Goal: Information Seeking & Learning: Learn about a topic

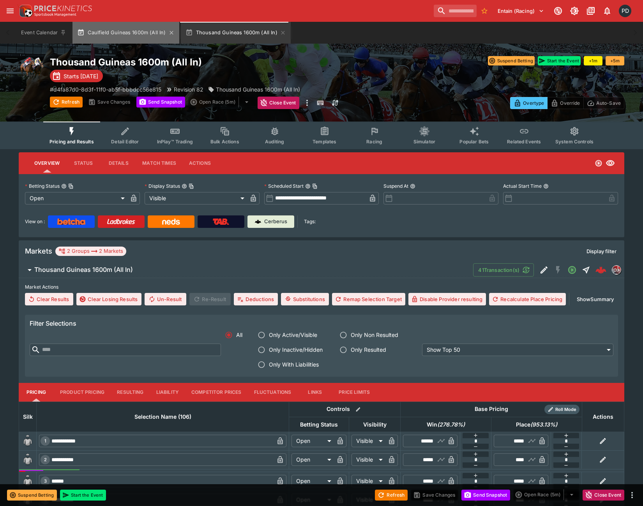
click at [126, 35] on button "Caulfield Guineas 1600m (All In)" at bounding box center [125, 33] width 106 height 22
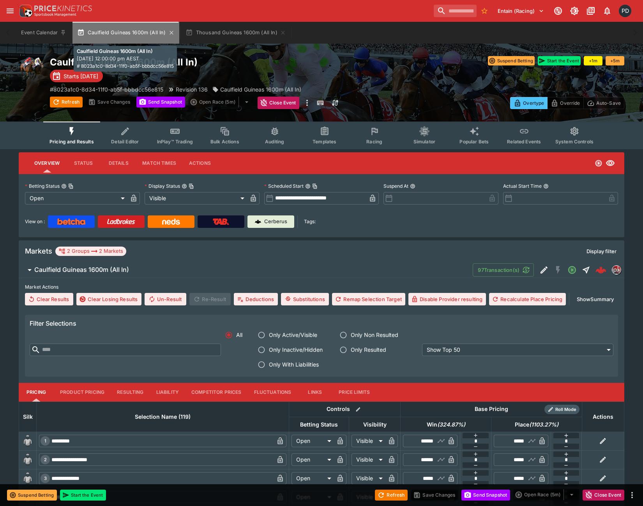
click at [126, 35] on button "Caulfield Guineas 1600m (All In)" at bounding box center [125, 33] width 106 height 22
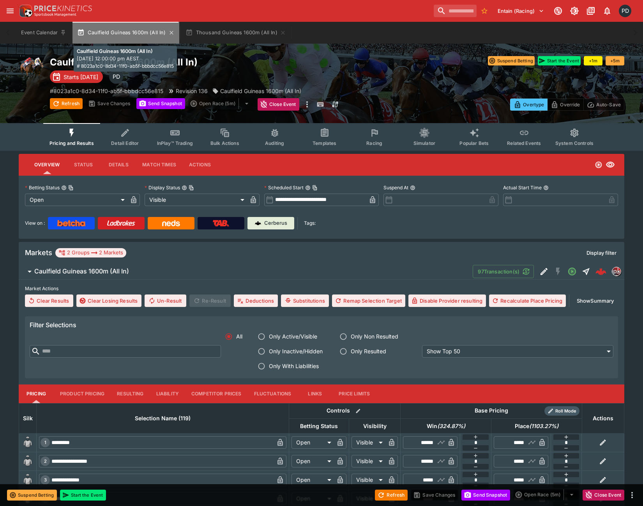
click at [126, 35] on button "Caulfield Guineas 1600m (All In)" at bounding box center [125, 33] width 106 height 22
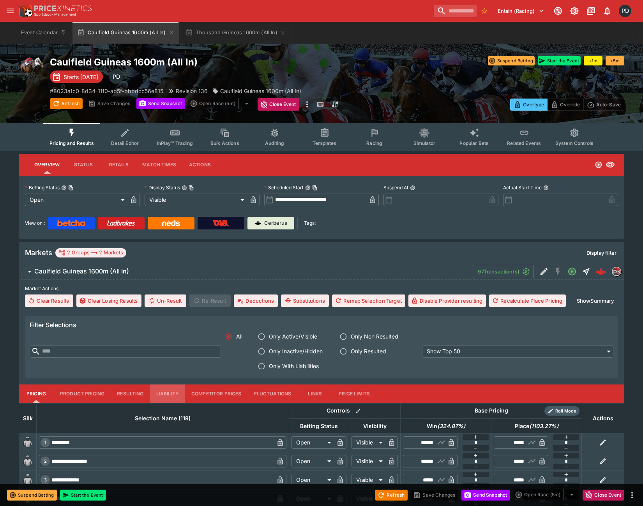
click at [165, 394] on button "Liability" at bounding box center [167, 394] width 35 height 19
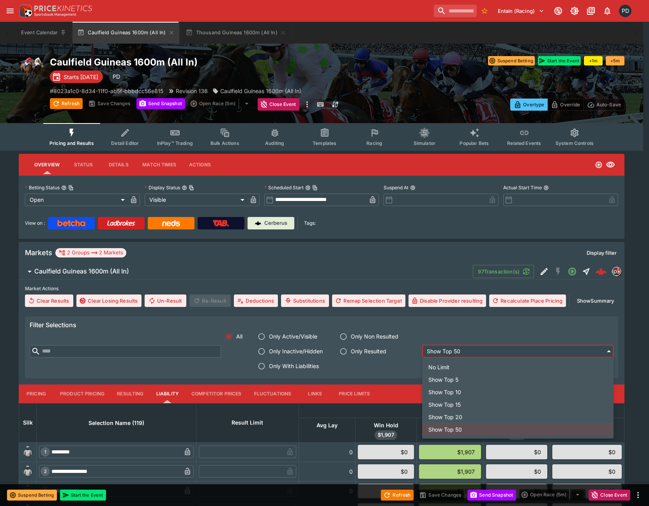
click at [451, 364] on li "No Limit" at bounding box center [517, 367] width 191 height 12
type input "****"
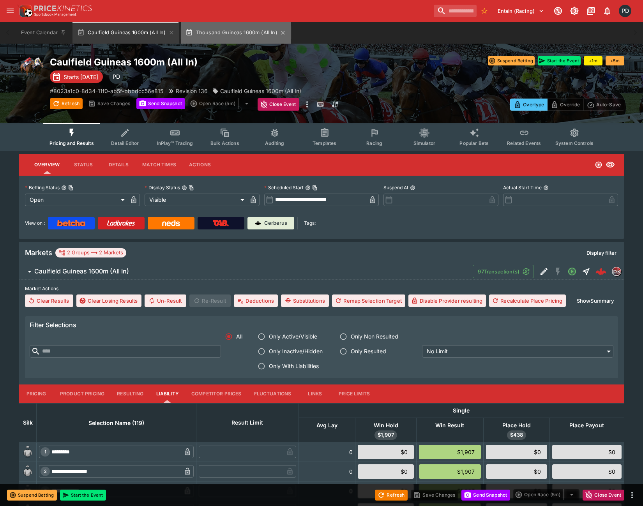
click at [246, 37] on button "Thousand Guineas 1600m (All In)" at bounding box center [236, 33] width 110 height 22
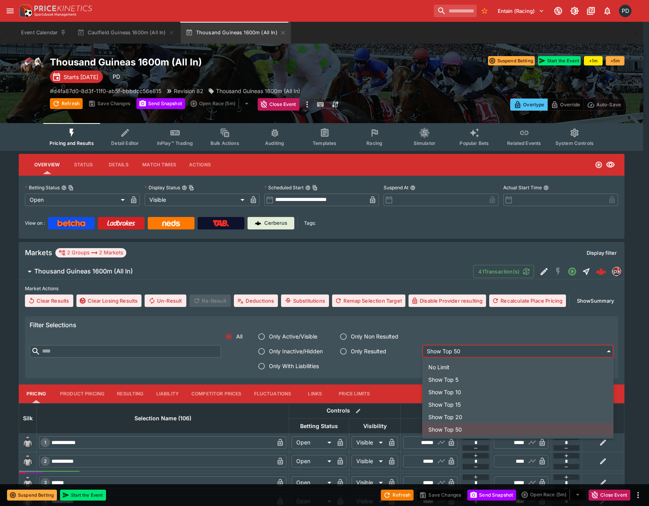
click at [444, 364] on li "No Limit" at bounding box center [517, 367] width 191 height 12
type input "****"
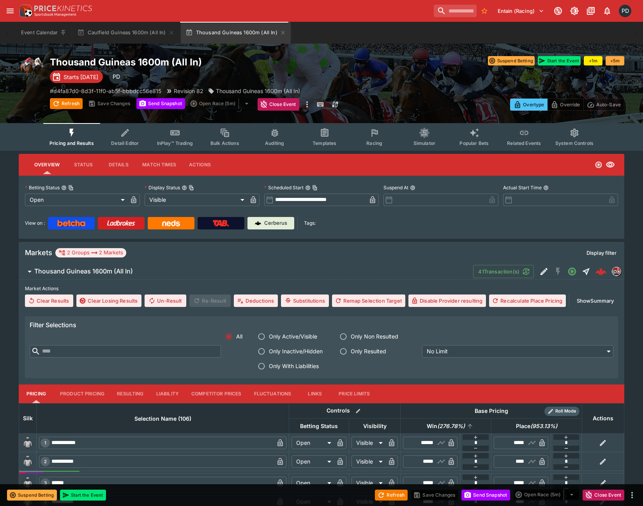
click at [466, 426] on icon at bounding box center [469, 426] width 7 height 7
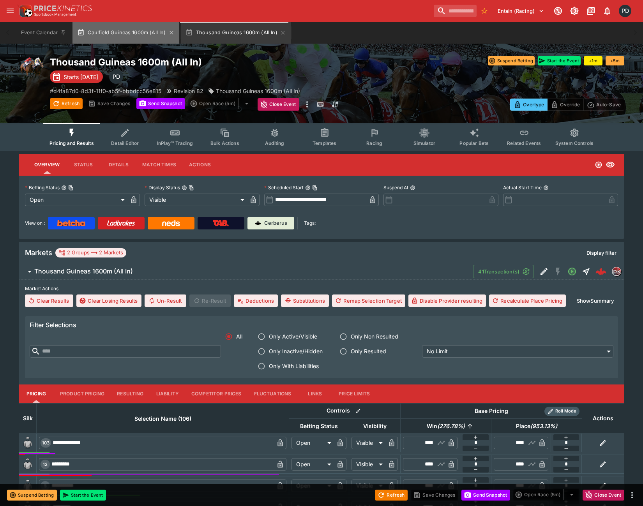
click at [116, 34] on button "Caulfield Guineas 1600m (All In)" at bounding box center [125, 33] width 106 height 22
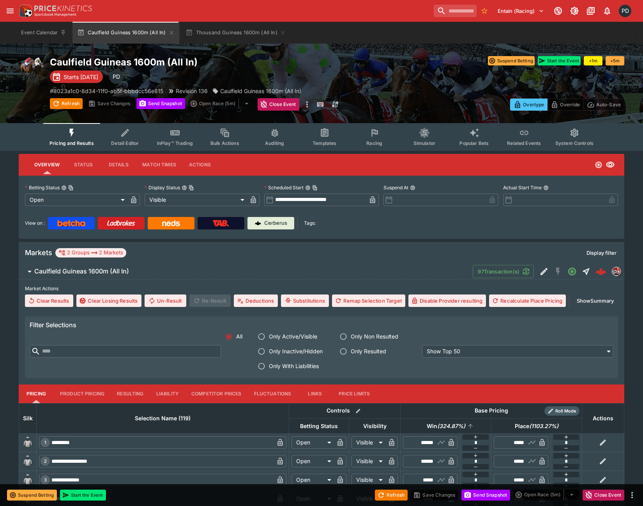
click at [469, 423] on icon at bounding box center [470, 426] width 7 height 7
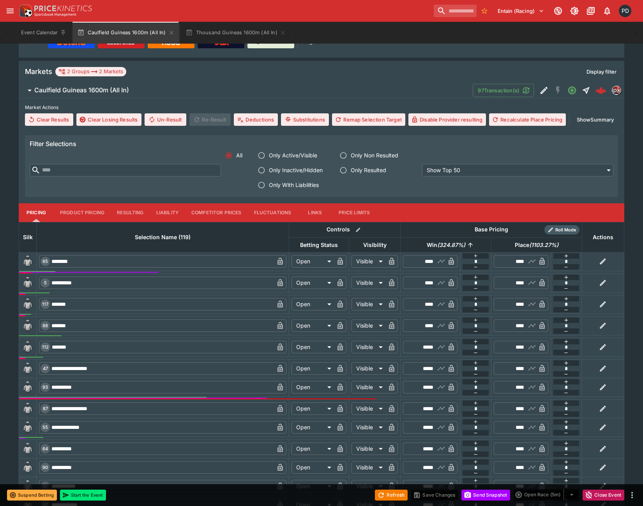
scroll to position [182, 0]
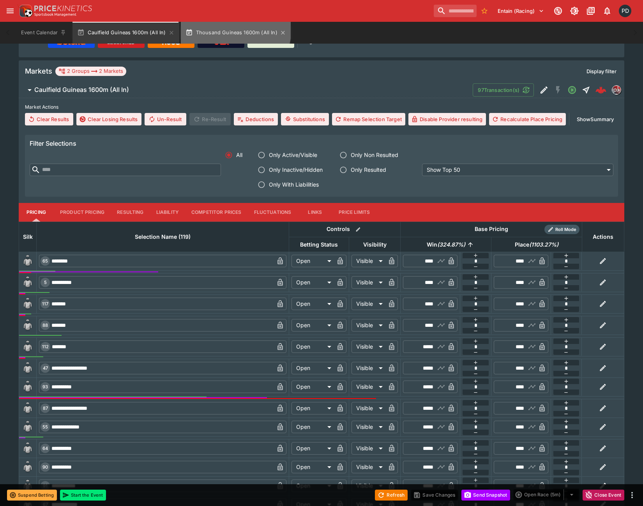
click at [231, 29] on button "Thousand Guineas 1600m (All In)" at bounding box center [236, 33] width 110 height 22
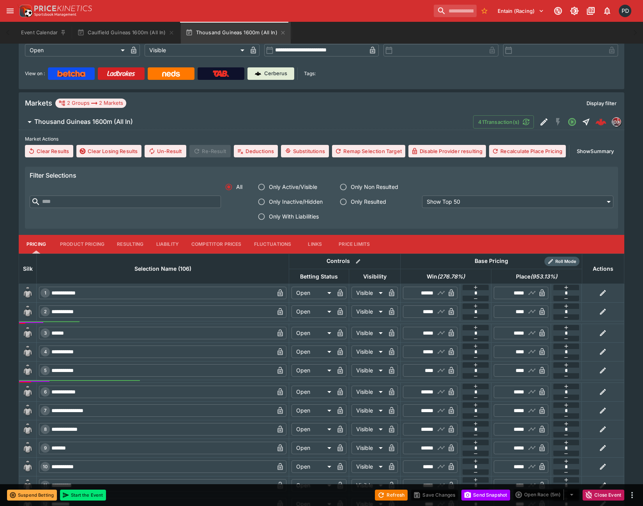
scroll to position [150, 0]
click at [471, 274] on icon at bounding box center [469, 276] width 7 height 7
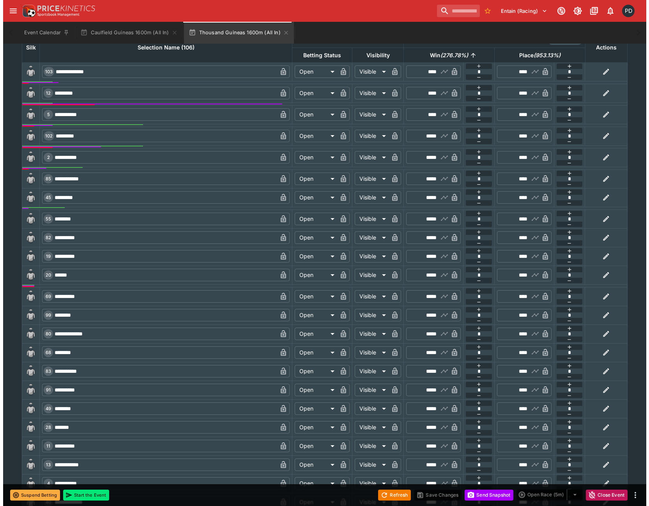
scroll to position [0, 0]
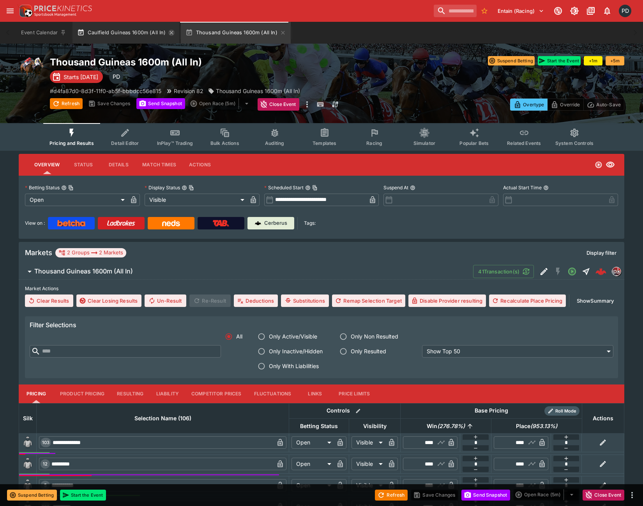
click at [171, 34] on icon "button" at bounding box center [171, 33] width 4 height 4
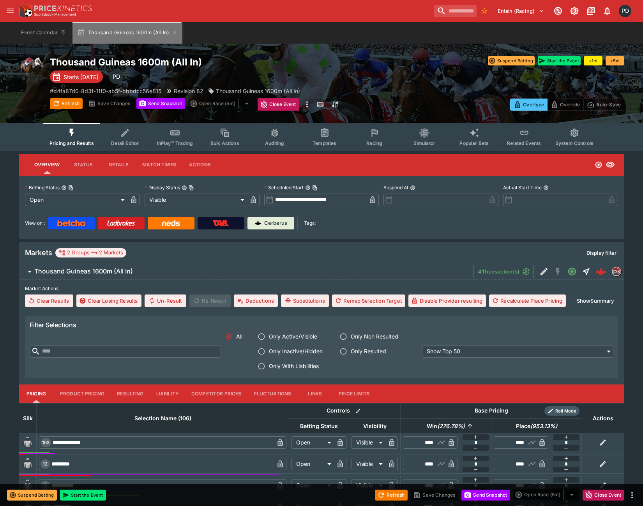
click at [171, 34] on icon "button" at bounding box center [174, 33] width 6 height 6
